Goal: Task Accomplishment & Management: Use online tool/utility

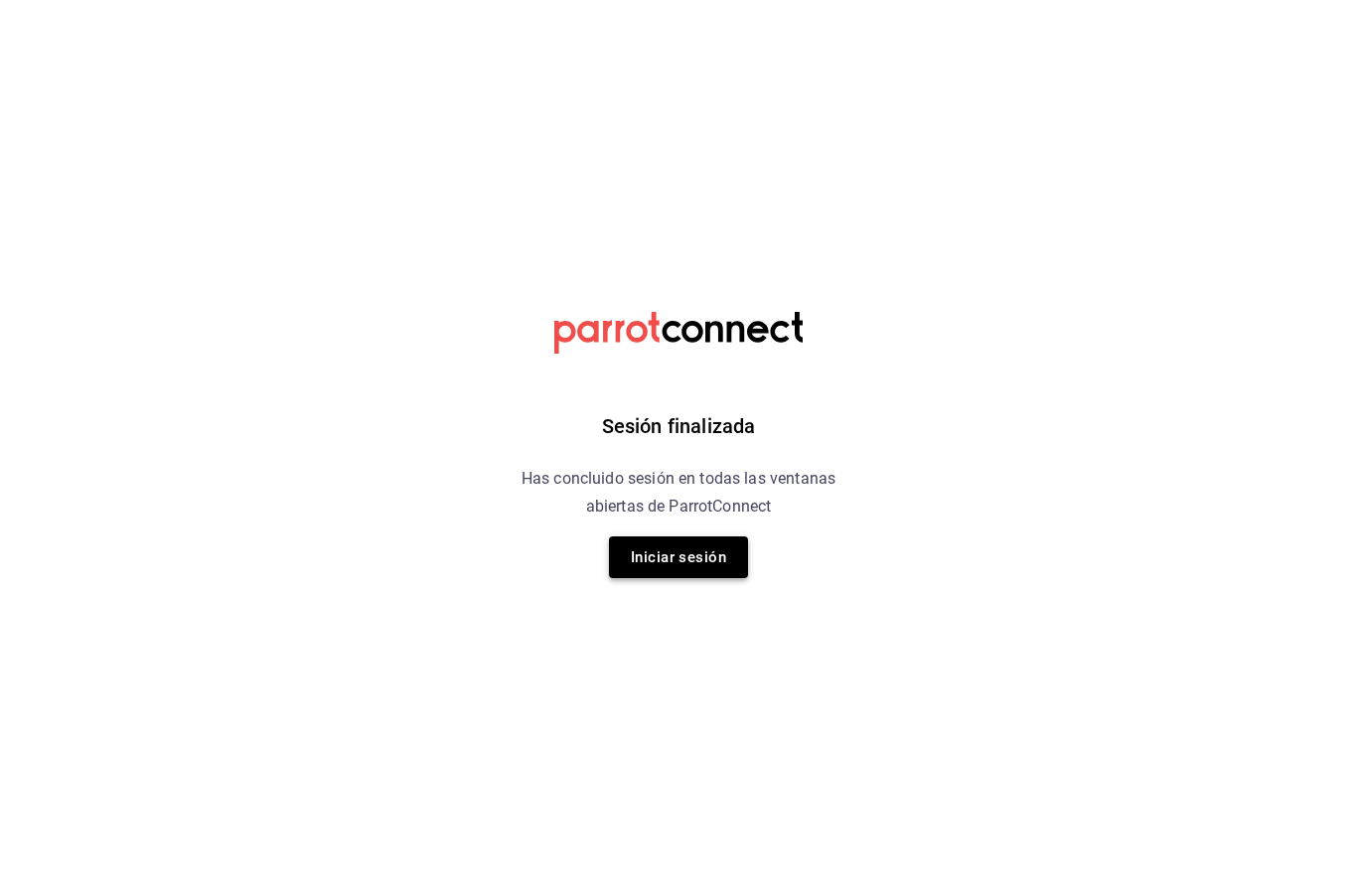
click at [692, 557] on button "Iniciar sesión" at bounding box center [678, 557] width 139 height 42
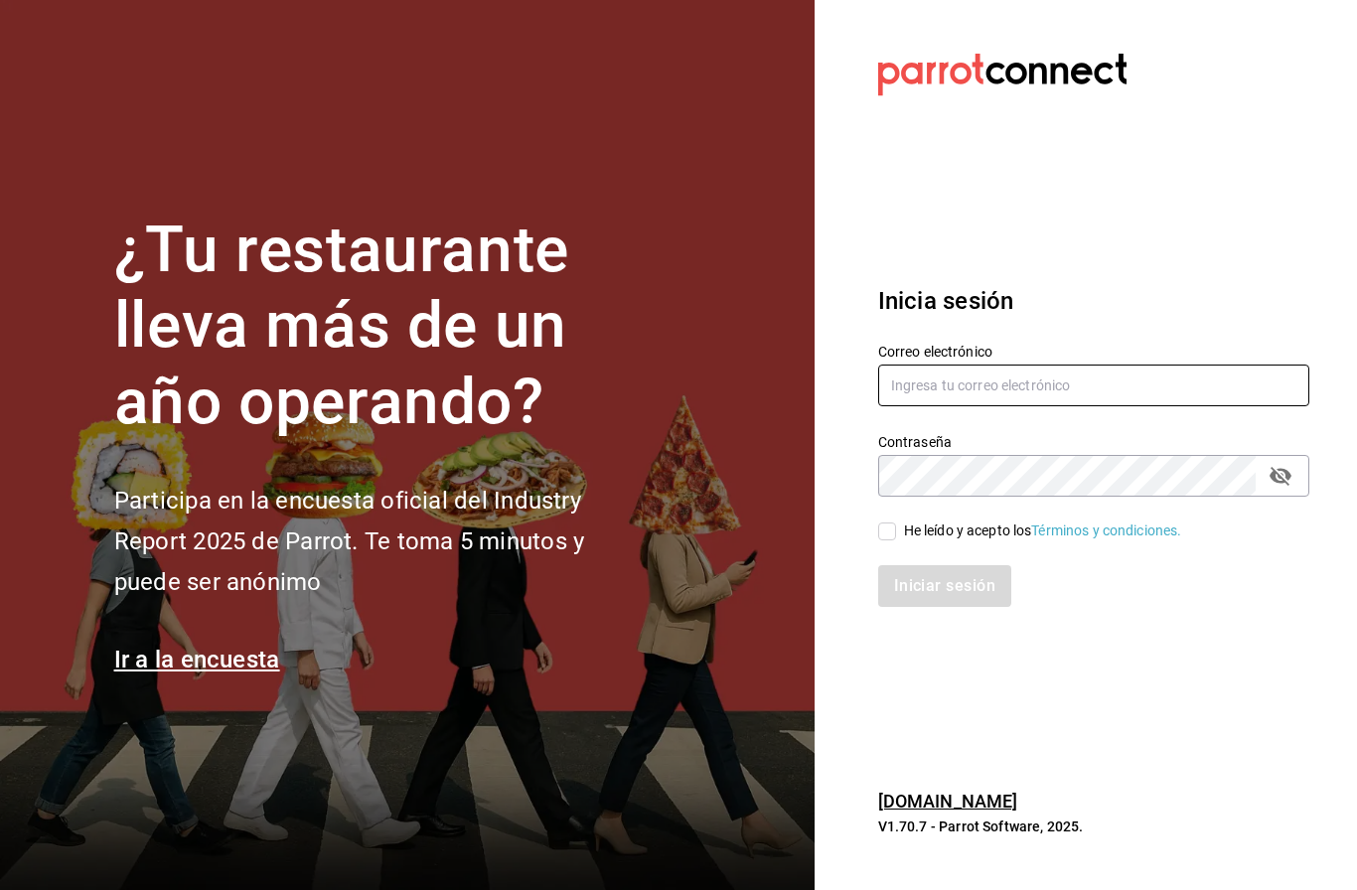
click at [1136, 406] on input "text" at bounding box center [1093, 386] width 431 height 42
type input "Web@hotelespuntomx.com"
click at [926, 541] on div "He leído y acepto los Términos y condiciones." at bounding box center [1043, 531] width 278 height 21
click at [896, 540] on input "He leído y acepto los Términos y condiciones." at bounding box center [887, 532] width 18 height 18
checkbox input "true"
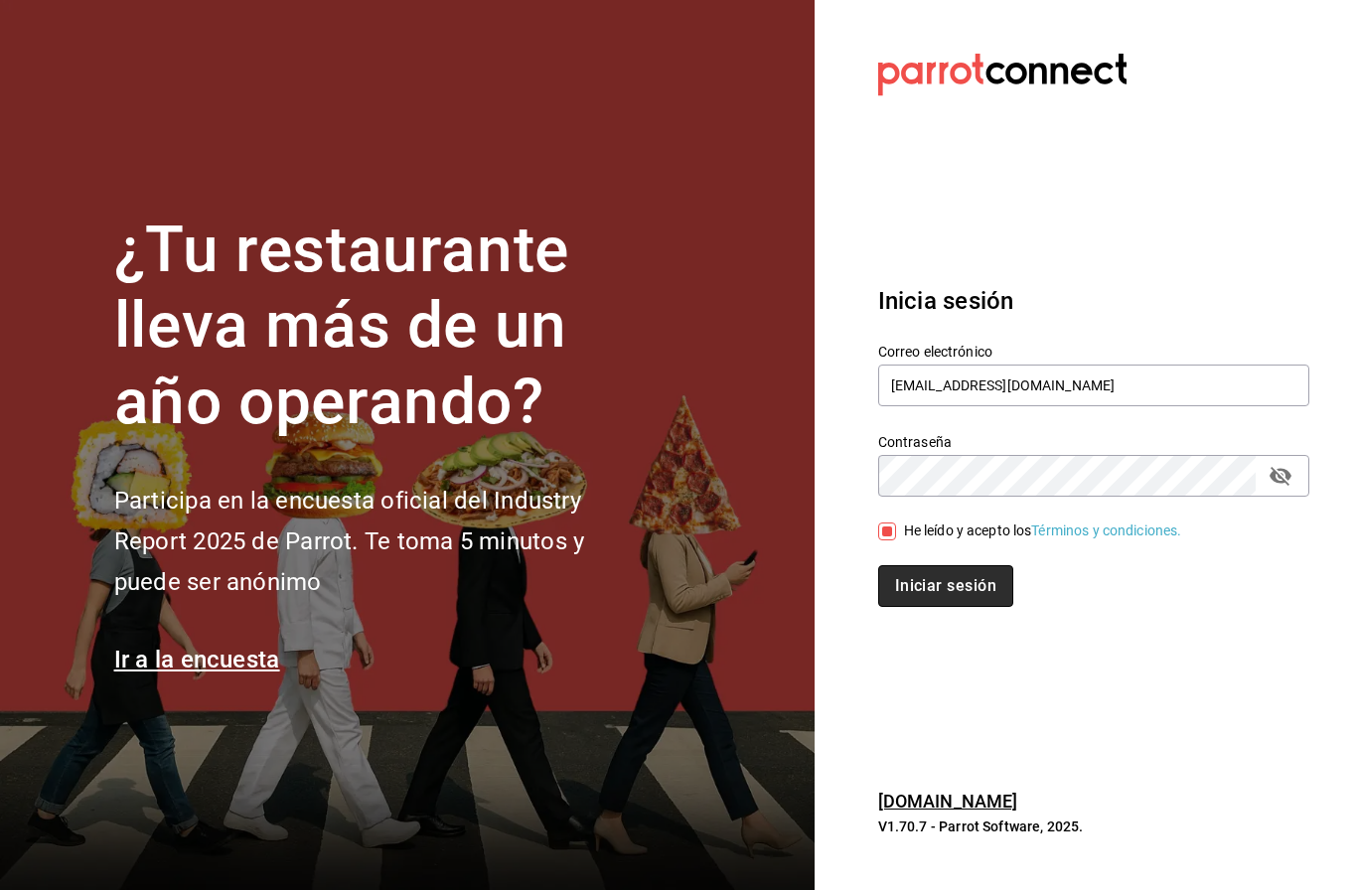
click at [933, 607] on button "Iniciar sesión" at bounding box center [945, 586] width 135 height 42
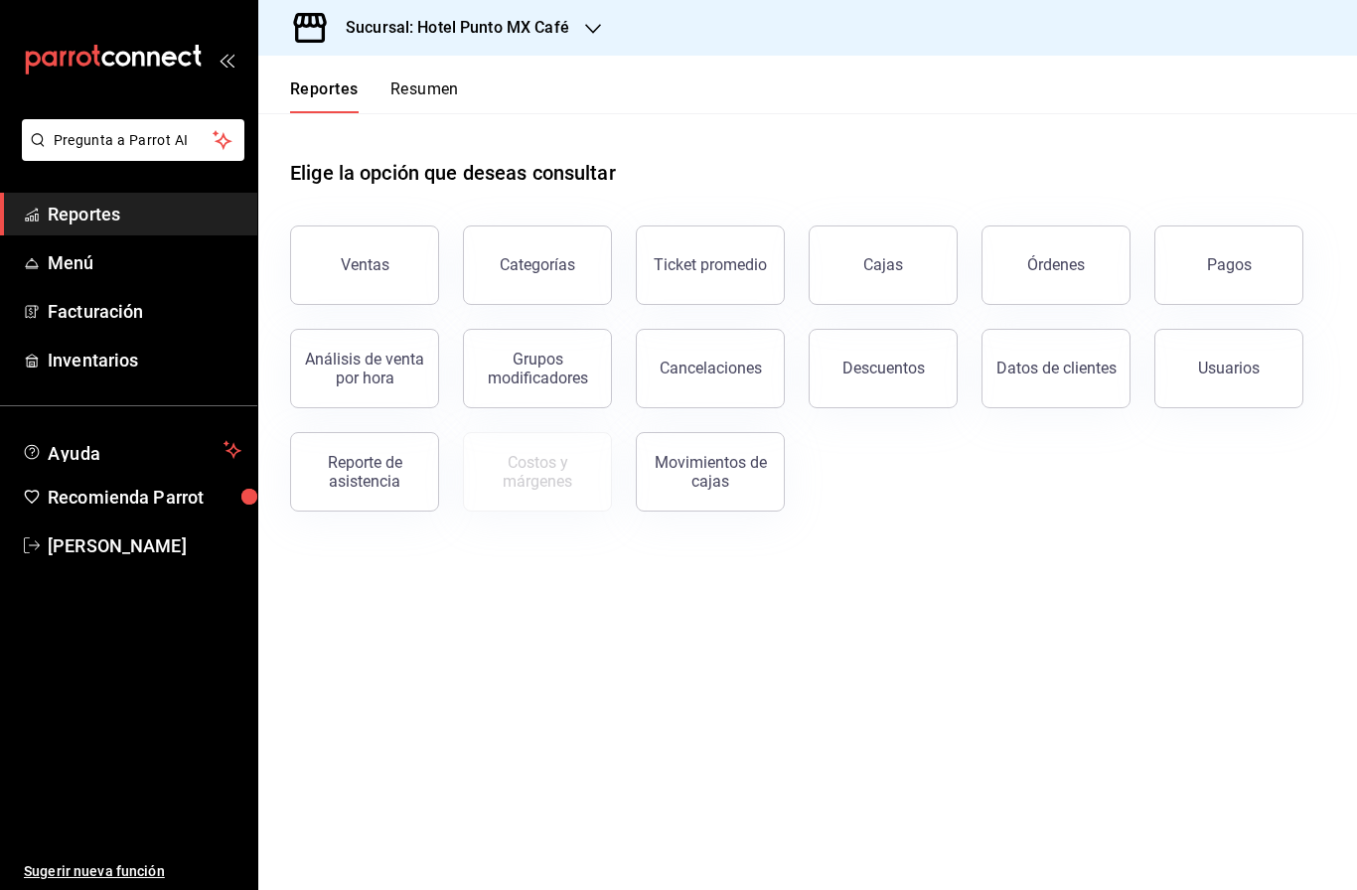
click at [556, 34] on h3 "Sucursal: Hotel Punto MX Café" at bounding box center [449, 28] width 239 height 24
click at [336, 139] on span "Hotel Punto Mx" at bounding box center [322, 130] width 97 height 21
click at [358, 281] on button "Ventas" at bounding box center [364, 265] width 149 height 79
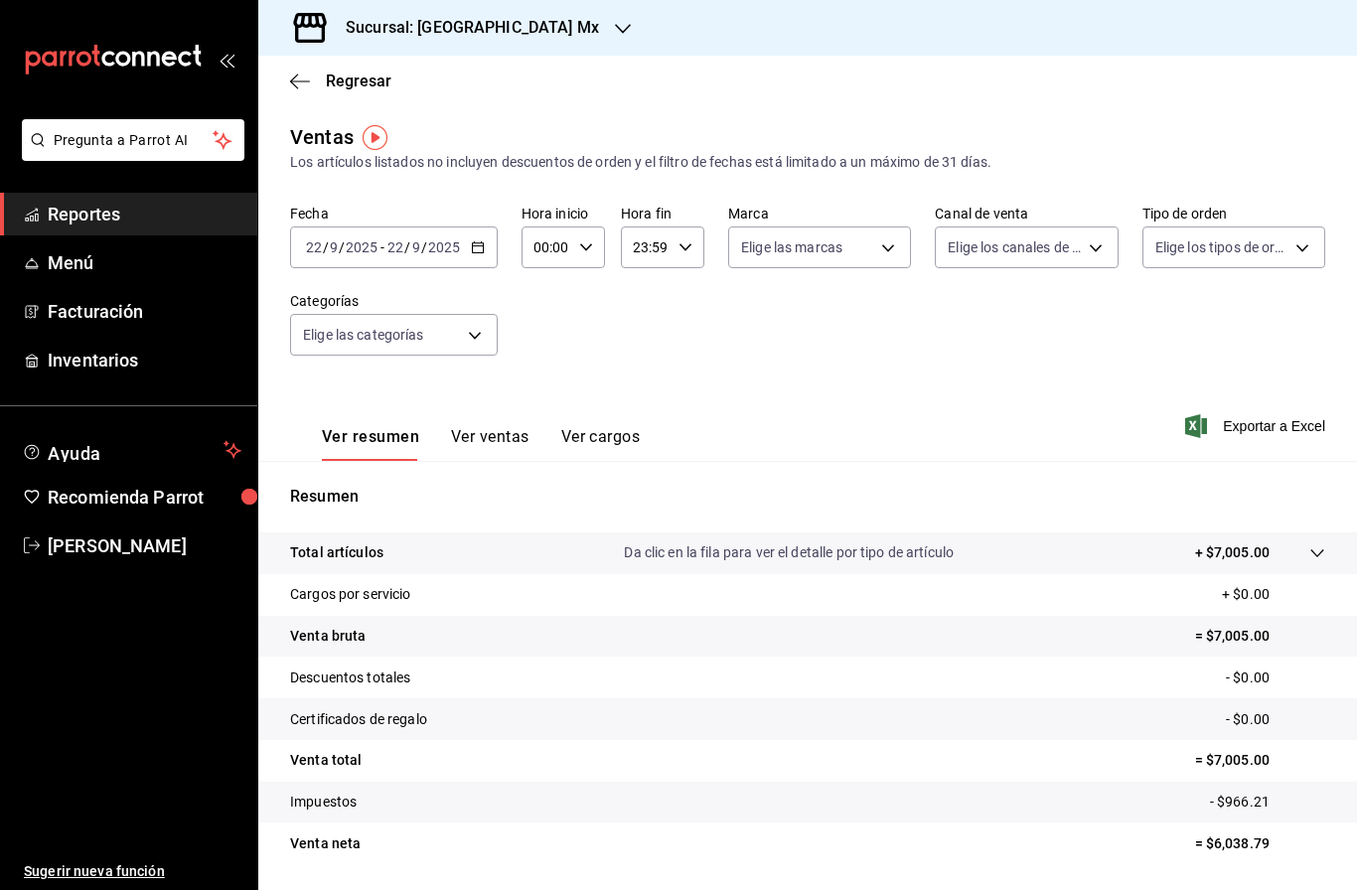
click at [358, 245] on input "2025" at bounding box center [362, 247] width 34 height 16
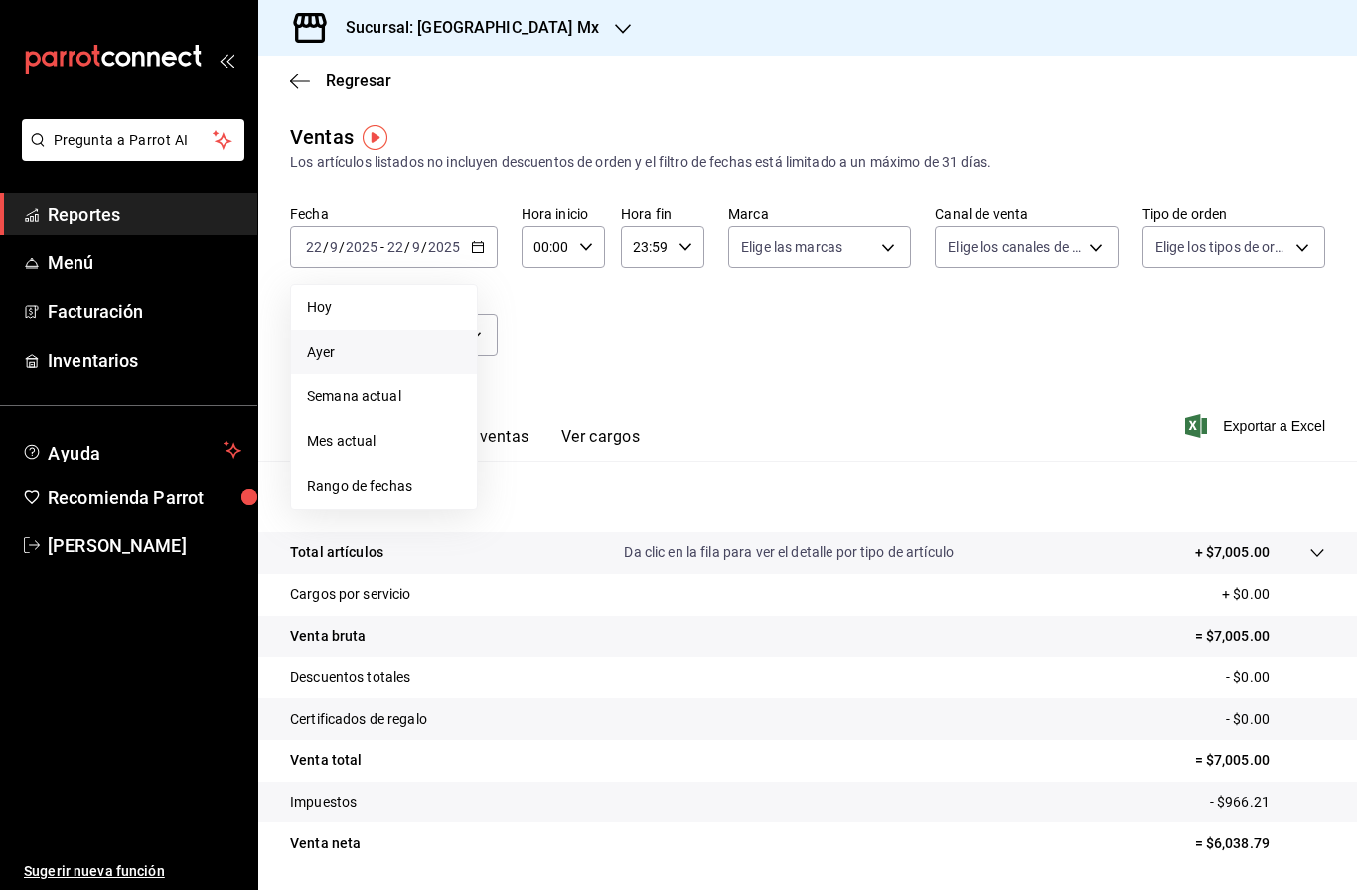
click at [343, 356] on span "Ayer" at bounding box center [384, 352] width 154 height 21
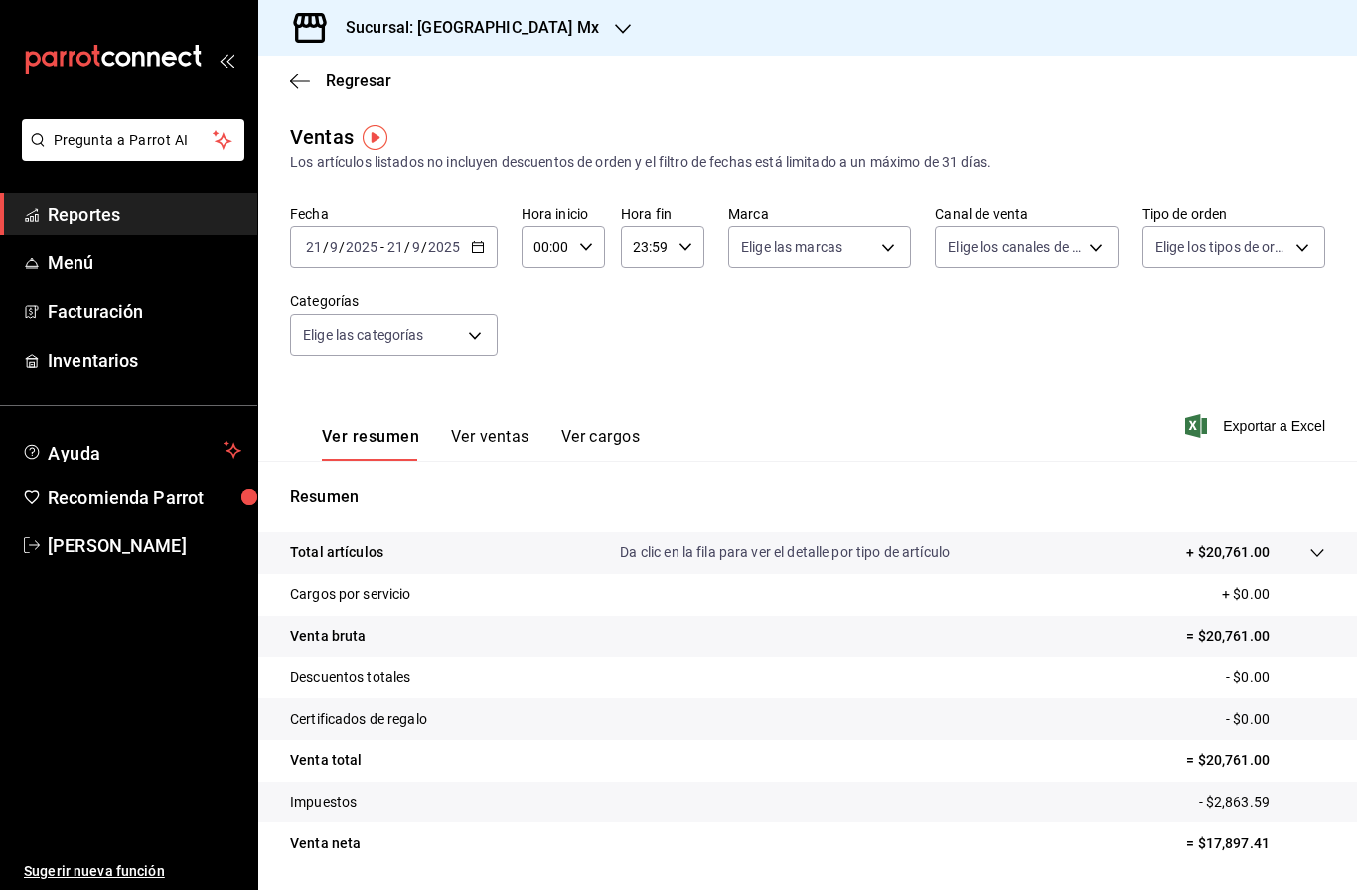
click at [333, 251] on input "9" at bounding box center [334, 247] width 10 height 16
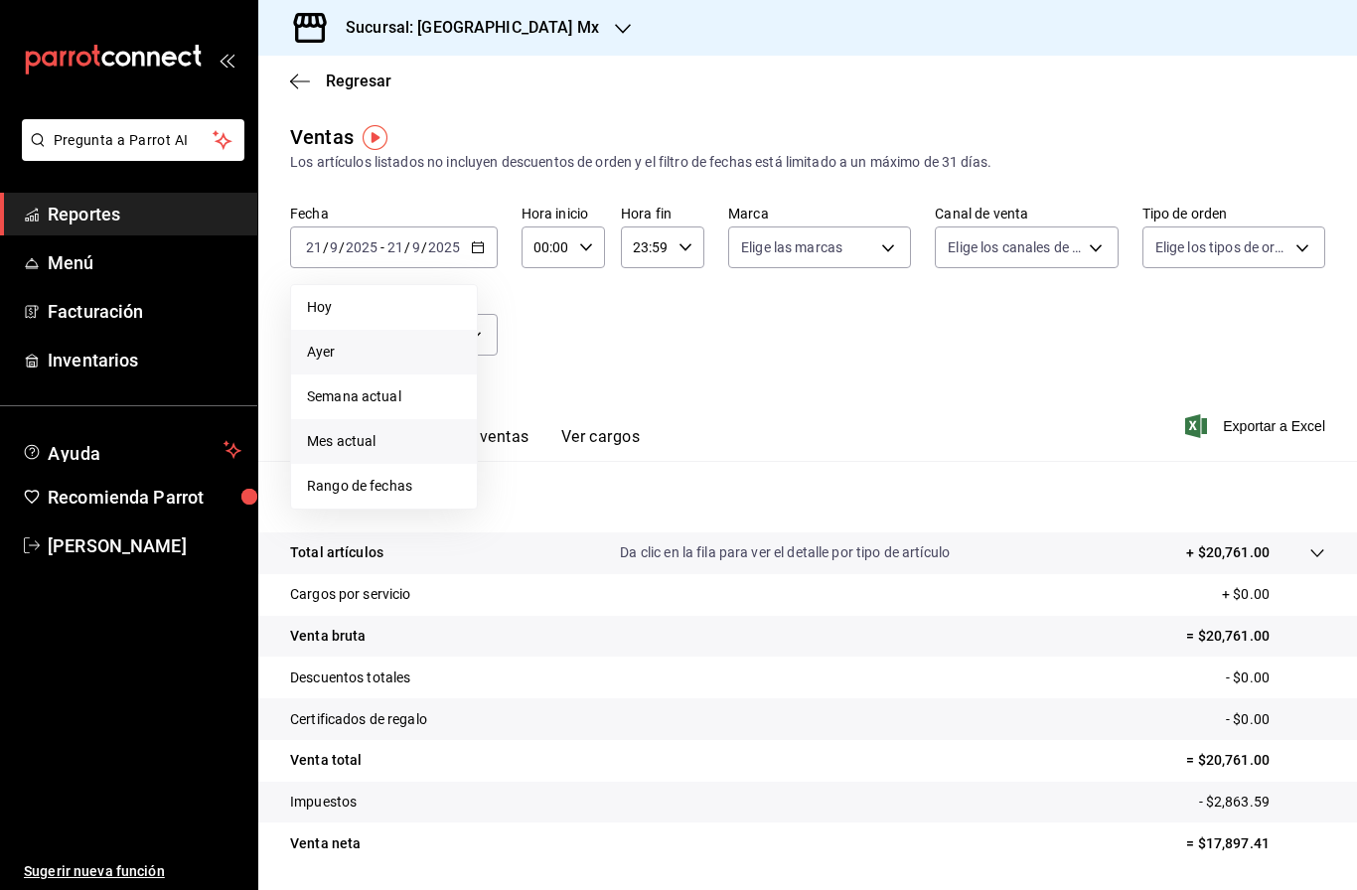
click at [377, 441] on span "Mes actual" at bounding box center [384, 441] width 154 height 21
